Goal: Transaction & Acquisition: Purchase product/service

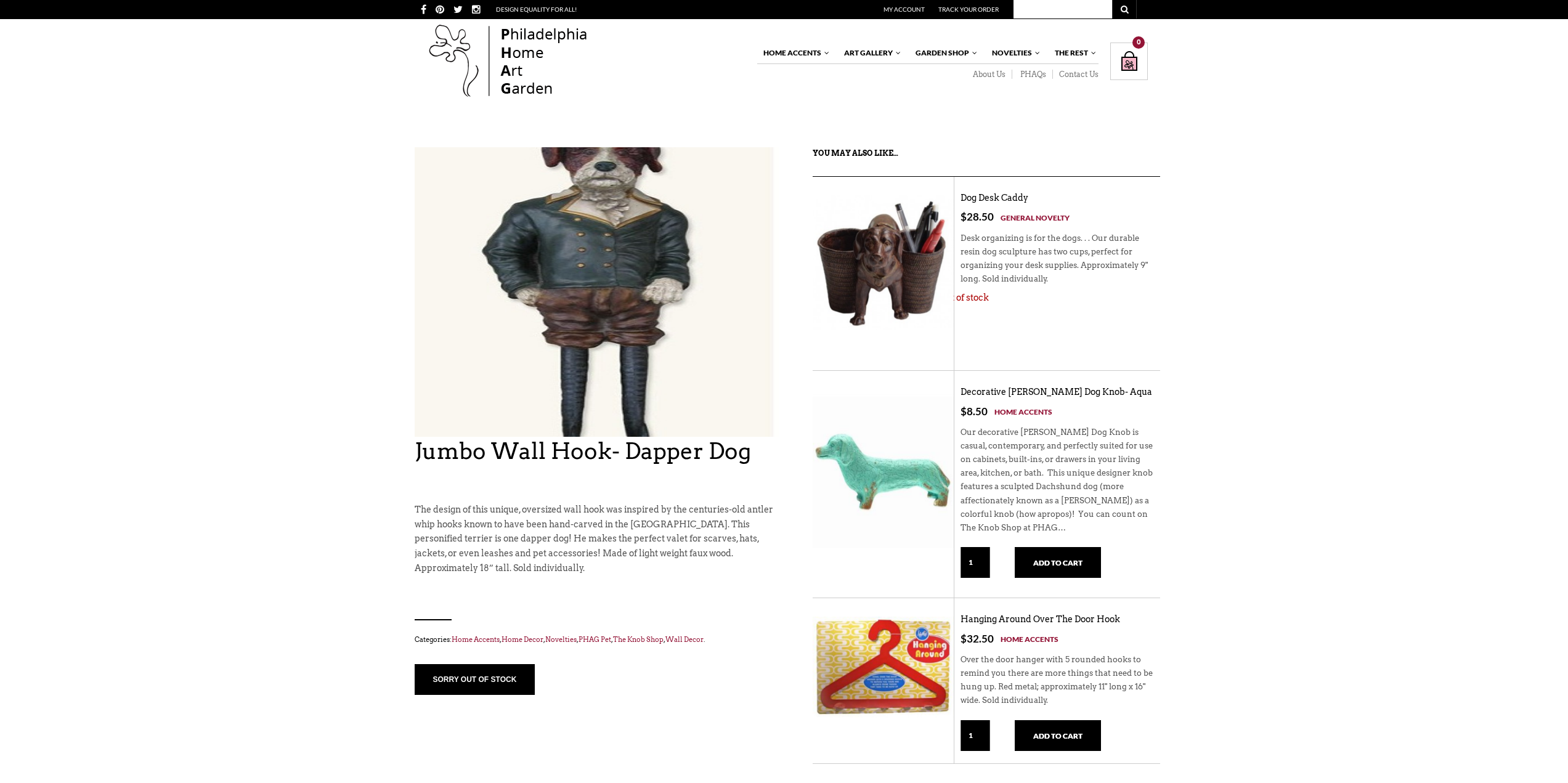
drag, startPoint x: 732, startPoint y: 272, endPoint x: 687, endPoint y: 465, distance: 198.2
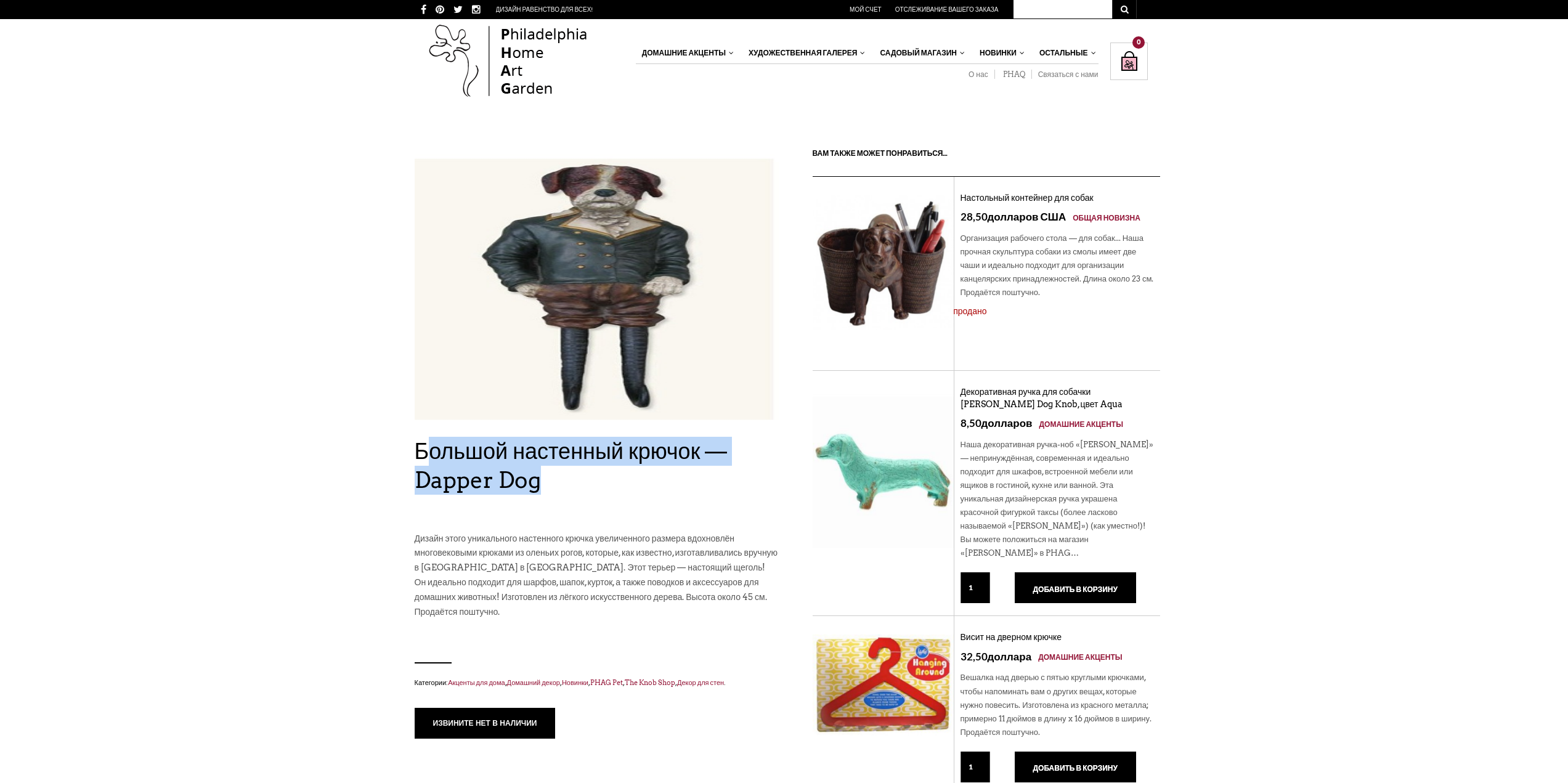
drag, startPoint x: 469, startPoint y: 458, endPoint x: 538, endPoint y: 479, distance: 72.1
click at [538, 479] on font "Большой настенный крючок — Dapper Dog" at bounding box center [571, 465] width 313 height 57
drag, startPoint x: 413, startPoint y: 449, endPoint x: 471, endPoint y: 465, distance: 60.2
click at [544, 482] on div "Jumbo Wall Hook- Dapper Dog Out of stock Большой настенный крючок — Dapper Dog …" at bounding box center [784, 471] width 1568 height 648
copy font "Большой настенный крючок — Dapper Dog"
